Goal: Task Accomplishment & Management: Complete application form

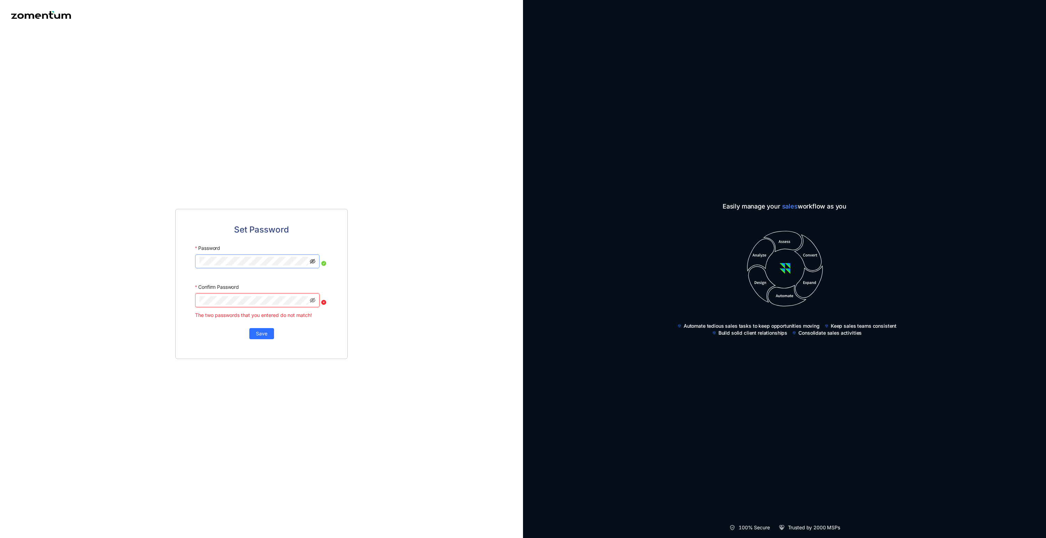
click at [312, 264] on icon "eye-invisible" at bounding box center [313, 261] width 6 height 5
click at [312, 264] on icon "eye" at bounding box center [313, 261] width 6 height 4
click at [312, 264] on icon "eye-invisible" at bounding box center [313, 261] width 6 height 5
click at [313, 303] on icon "eye-invisible" at bounding box center [313, 301] width 6 height 6
click at [259, 337] on span "Save" at bounding box center [261, 333] width 11 height 8
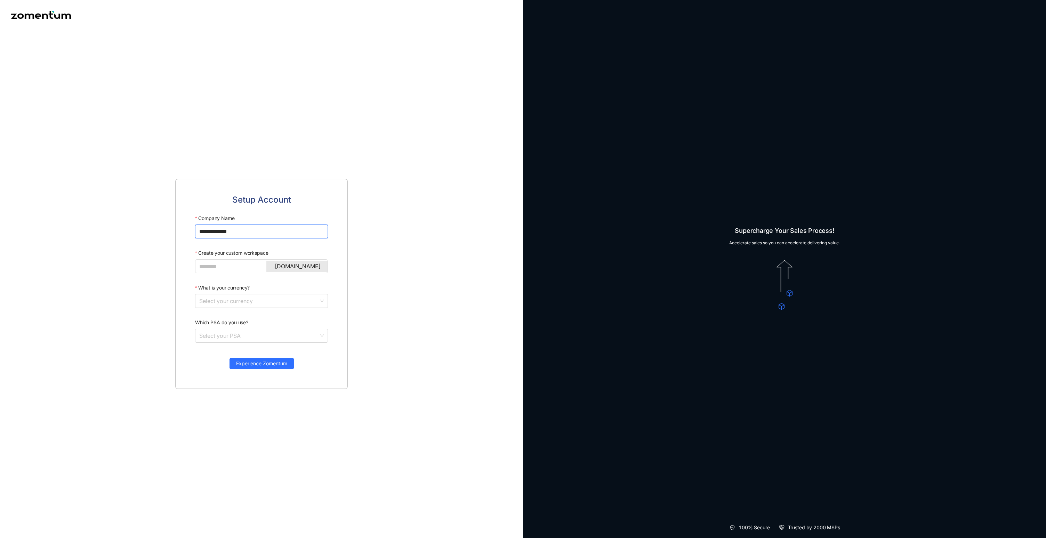
drag, startPoint x: 248, startPoint y: 244, endPoint x: 166, endPoint y: 239, distance: 82.6
click at [166, 239] on div "**********" at bounding box center [261, 284] width 523 height 508
type input "*"
type input "**********"
click at [210, 271] on input "Create your custom workspace" at bounding box center [260, 266] width 123 height 9
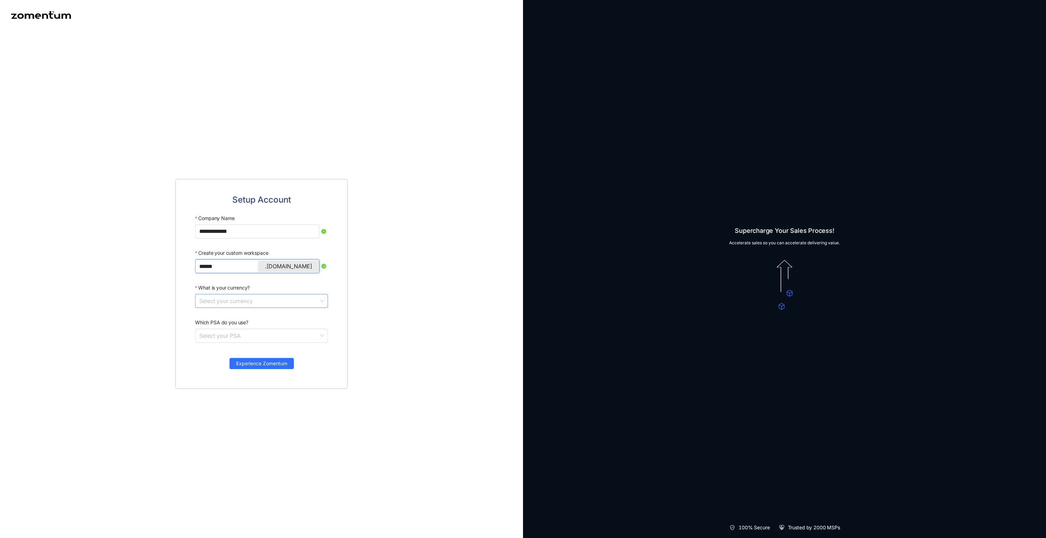
type input "******"
click at [224, 308] on input "What is your currency?" at bounding box center [259, 301] width 120 height 13
click at [222, 411] on div "Pound Sterling (GBP)" at bounding box center [261, 409] width 124 height 8
click at [229, 343] on input "Which PSA do you use?" at bounding box center [259, 335] width 120 height 13
click at [218, 434] on div "Other" at bounding box center [261, 433] width 124 height 8
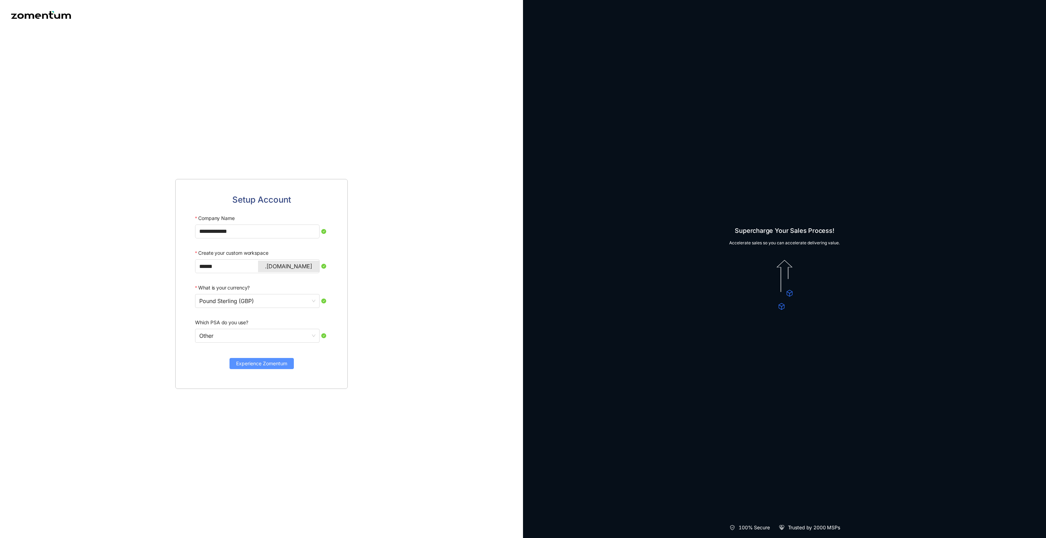
click at [268, 368] on span "Experience Zomentum" at bounding box center [261, 364] width 51 height 8
